Goal: Information Seeking & Learning: Learn about a topic

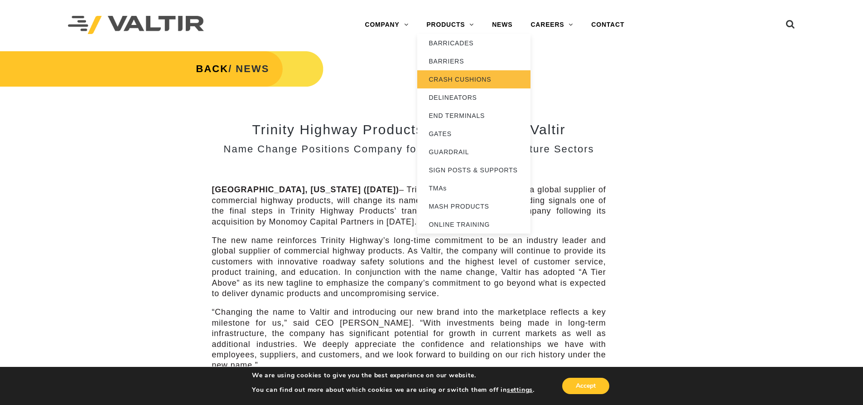
click at [468, 78] on link "CRASH CUSHIONS" at bounding box center [473, 79] width 113 height 18
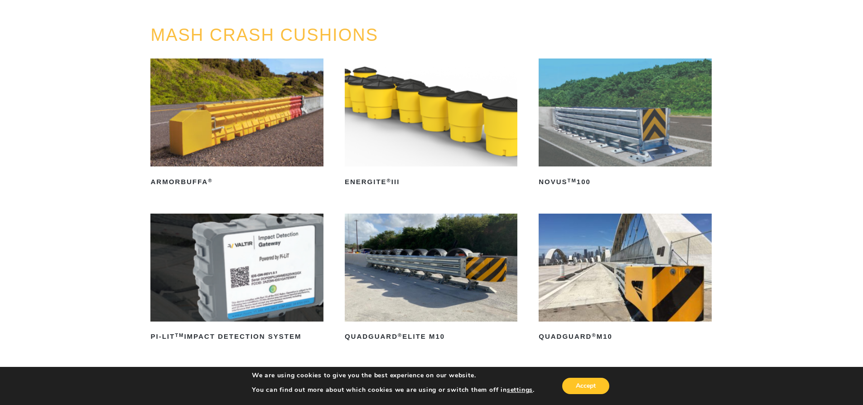
scroll to position [91, 0]
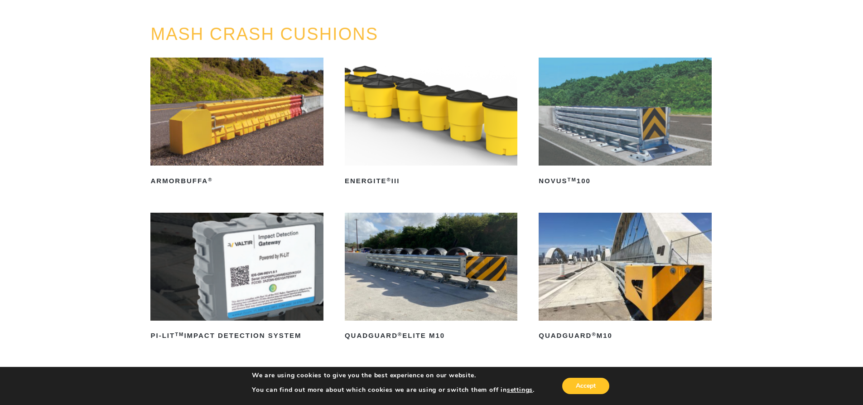
click at [430, 122] on img at bounding box center [431, 112] width 173 height 108
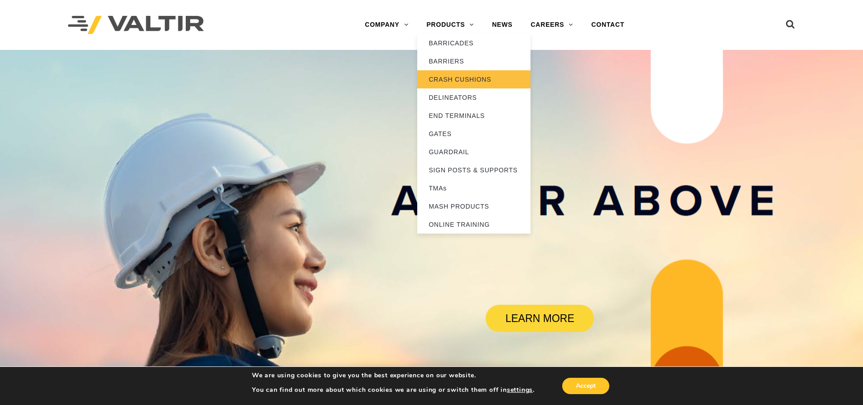
click at [451, 80] on link "CRASH CUSHIONS" at bounding box center [473, 79] width 113 height 18
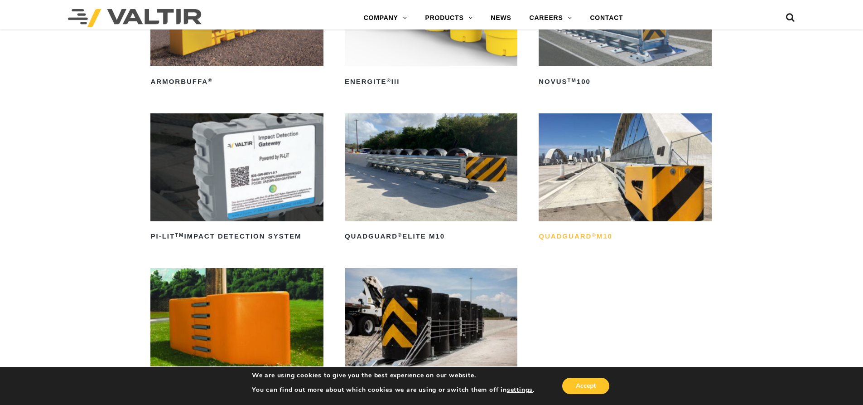
scroll to position [181, 0]
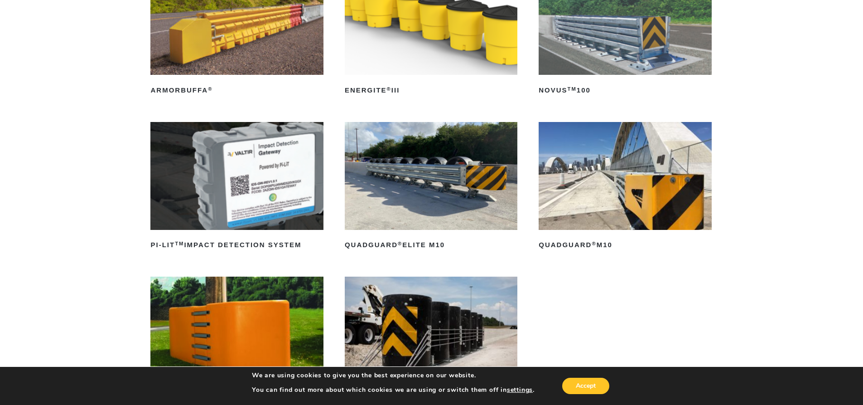
click at [413, 56] on img at bounding box center [431, 21] width 173 height 108
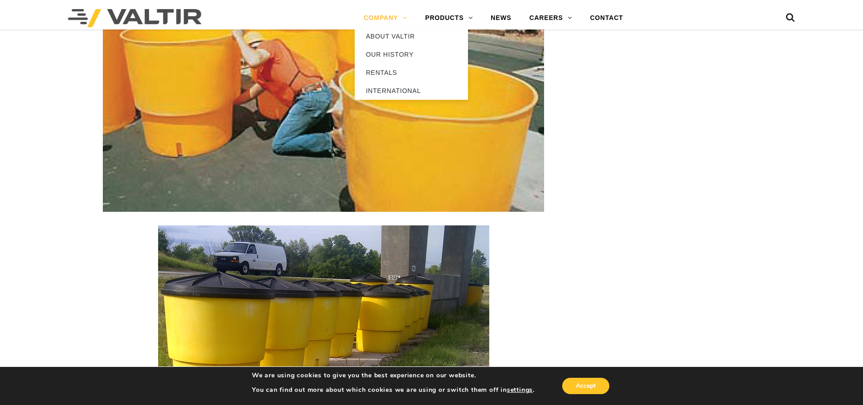
scroll to position [1184, 0]
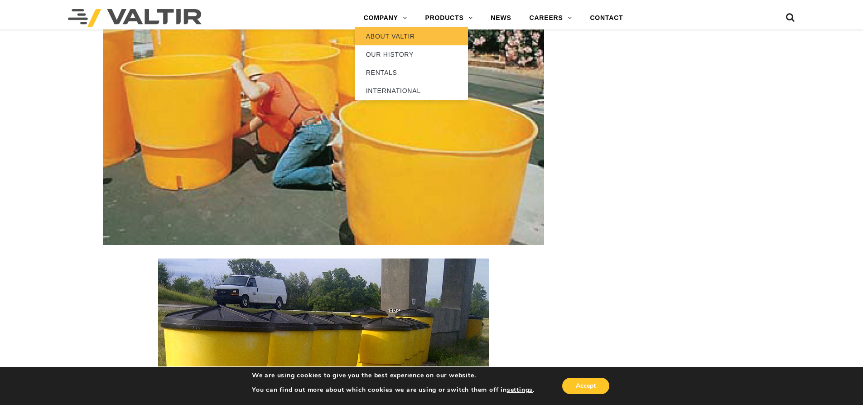
click at [388, 35] on link "ABOUT VALTIR" at bounding box center [411, 36] width 113 height 18
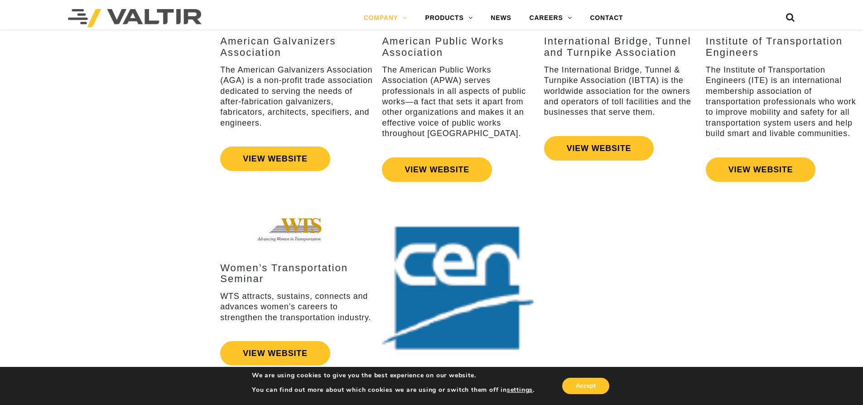
scroll to position [1335, 0]
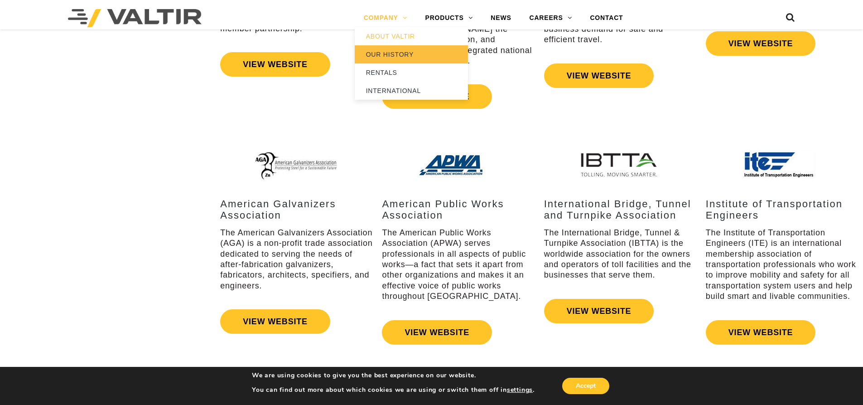
click at [397, 52] on link "OUR HISTORY" at bounding box center [411, 54] width 113 height 18
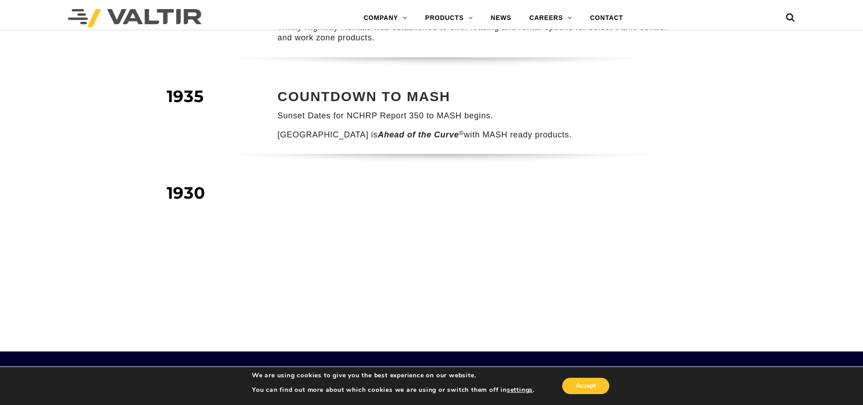
scroll to position [1223, 0]
